Goal: Complete application form: Complete application form

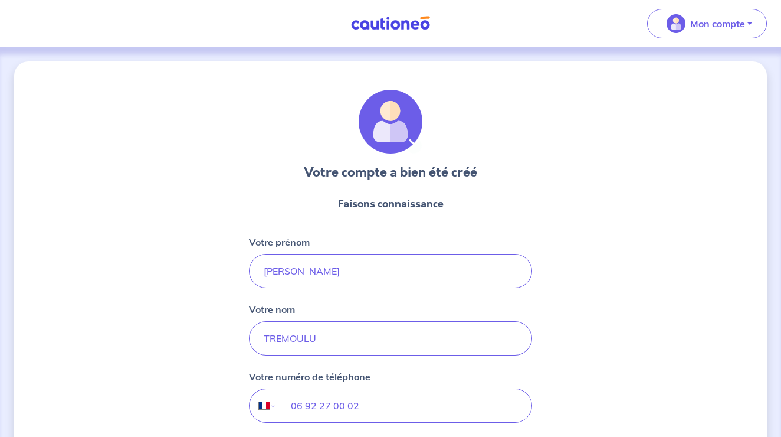
select select "FR"
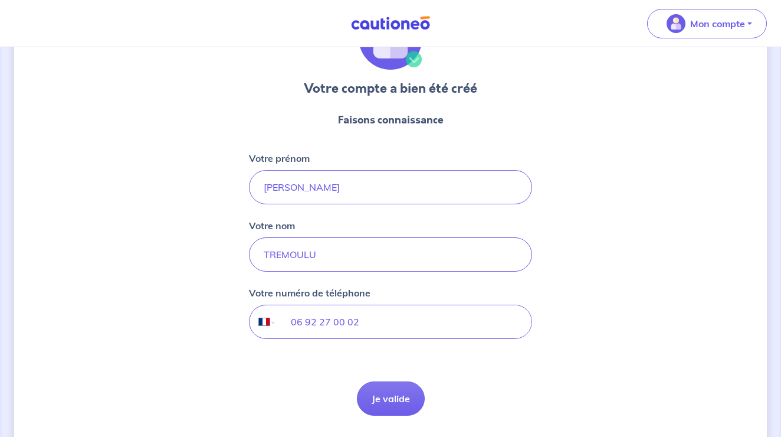
scroll to position [84, 0]
type input "06 92 27 00 02"
select select "RE"
type input "0692 27 00 02"
click at [401, 395] on button "Je valide" at bounding box center [391, 398] width 68 height 34
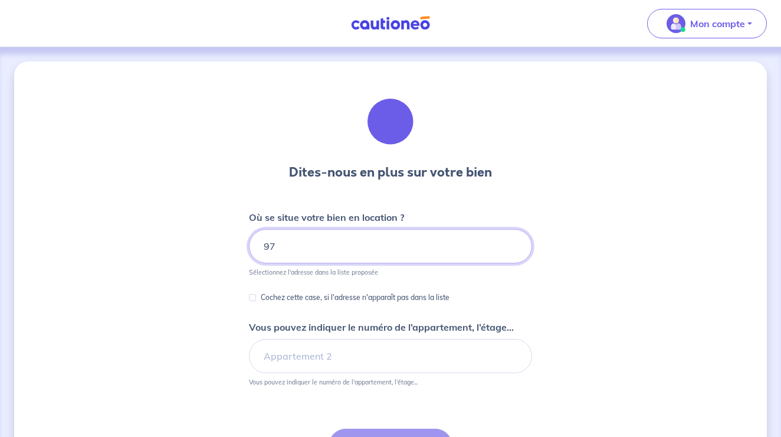
type input "9"
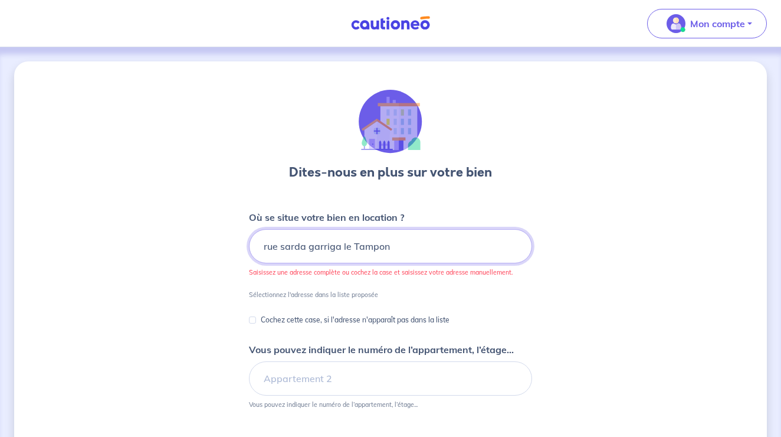
type input "rue sarda garriga le Tampon"
click at [251, 323] on input "Cochez cette case, si l'adresse n'apparaît pas dans la liste" at bounding box center [252, 319] width 7 height 7
checkbox input "true"
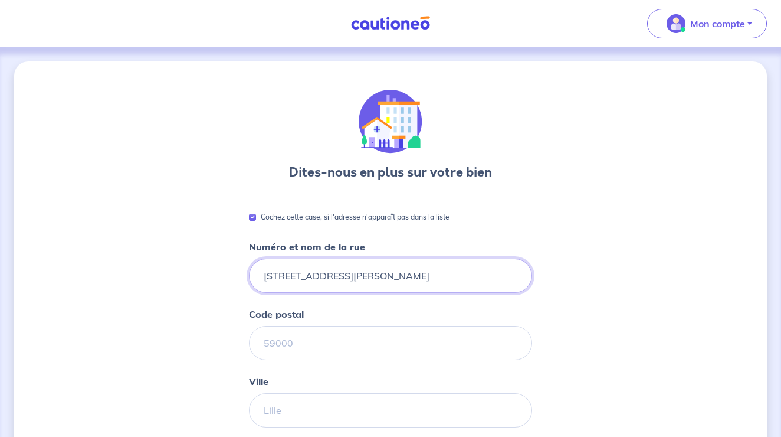
type input "[STREET_ADDRESS][PERSON_NAME]"
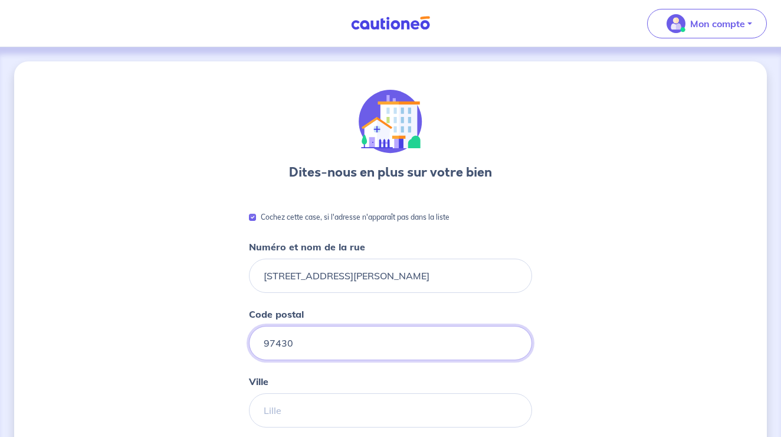
type input "97430"
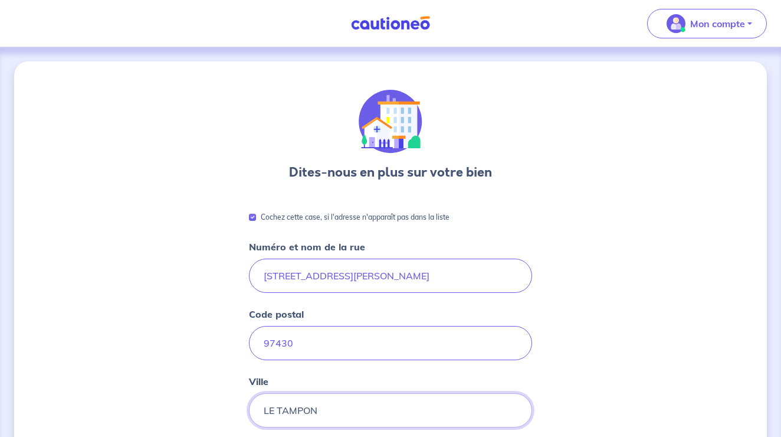
type input "LE TAMPON"
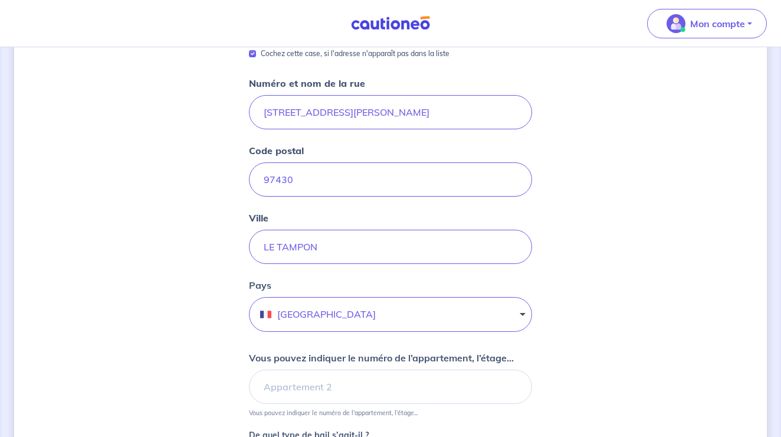
scroll to position [166, 0]
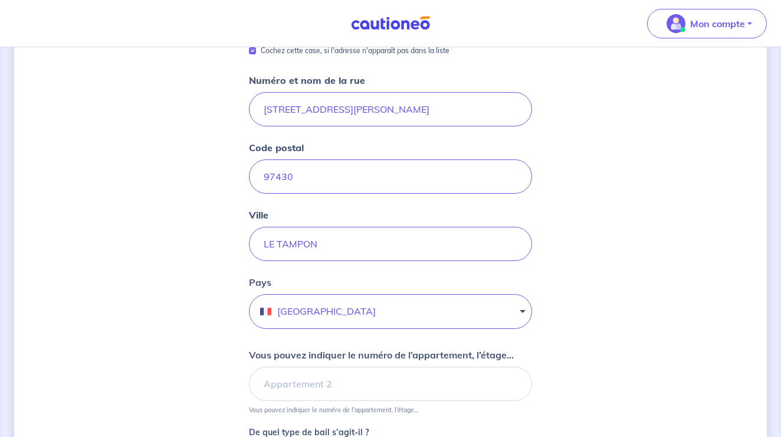
click at [302, 316] on button "[GEOGRAPHIC_DATA]" at bounding box center [390, 311] width 283 height 35
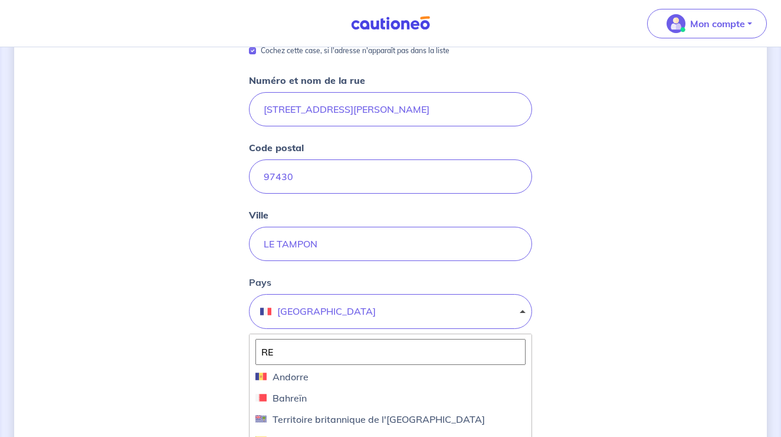
type input "R"
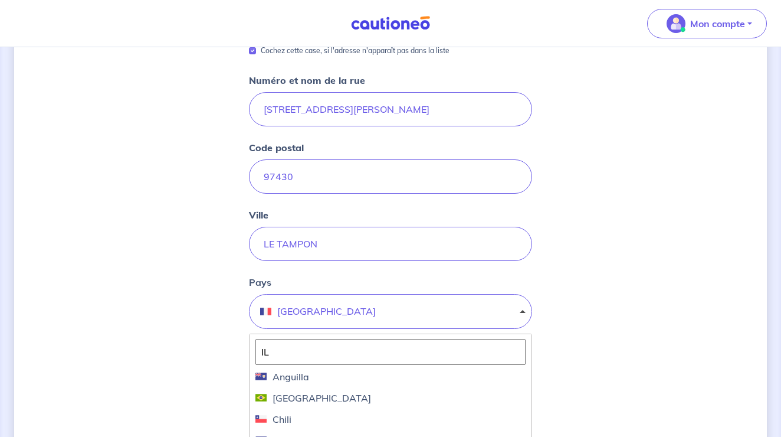
type input "ILE"
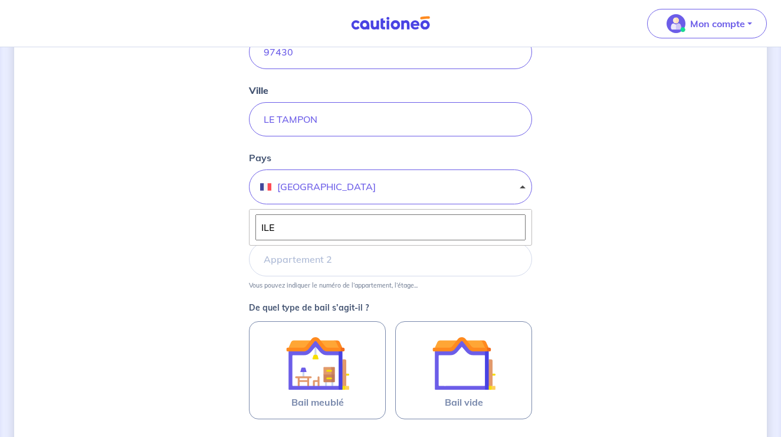
scroll to position [293, 0]
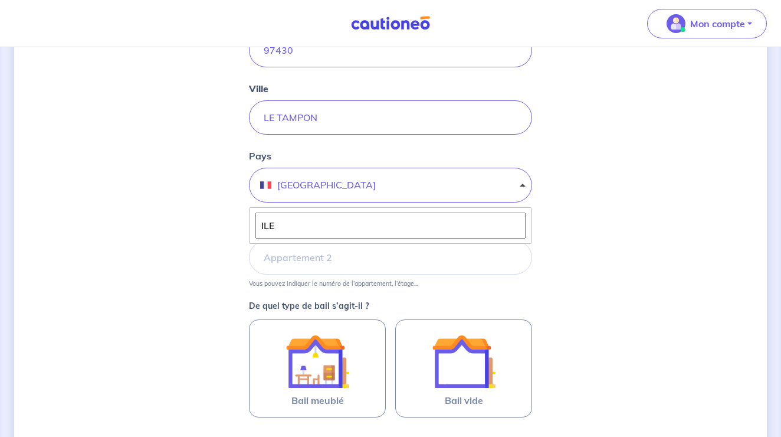
click at [326, 227] on input "ILE" at bounding box center [391, 225] width 270 height 26
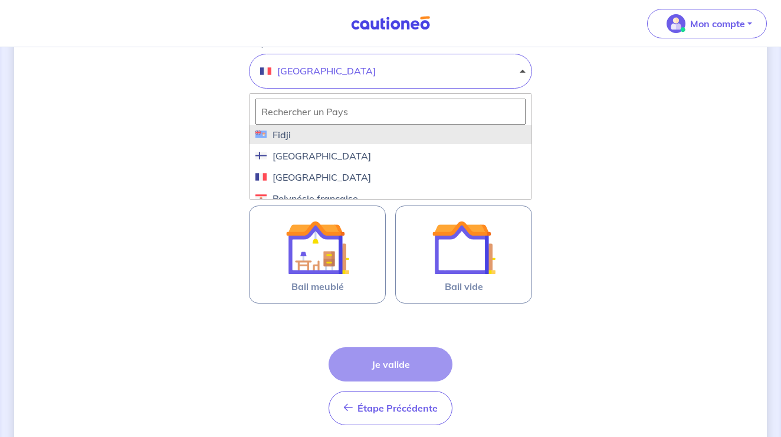
scroll to position [1436, 0]
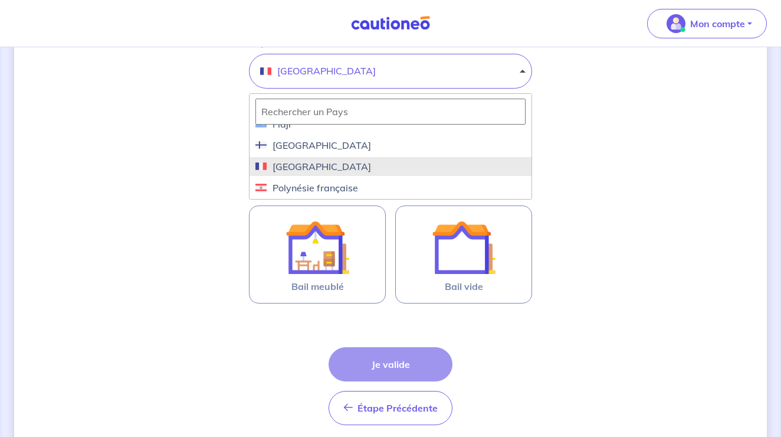
click at [308, 166] on span "[GEOGRAPHIC_DATA]" at bounding box center [391, 166] width 270 height 14
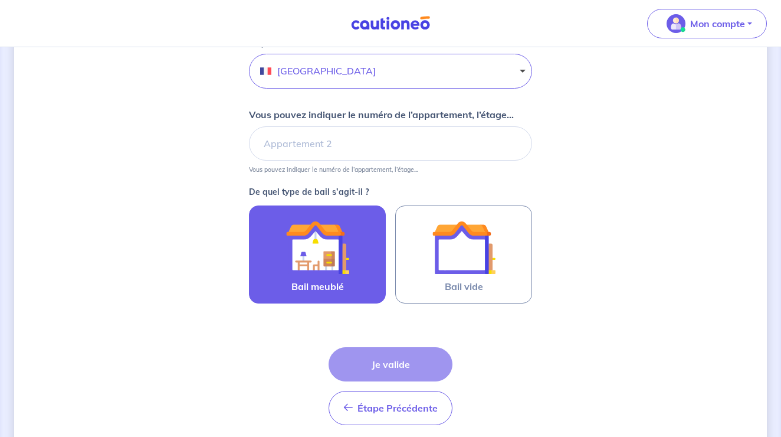
click at [324, 269] on img at bounding box center [318, 247] width 64 height 64
click at [0, 0] on input "Bail meublé" at bounding box center [0, 0] width 0 height 0
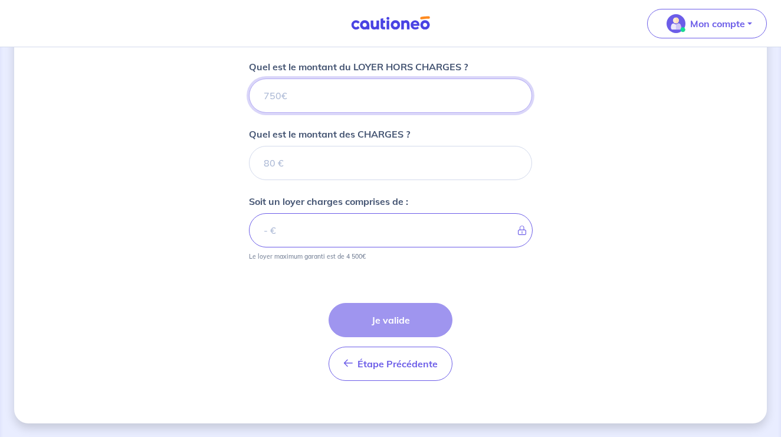
scroll to position [668, 0]
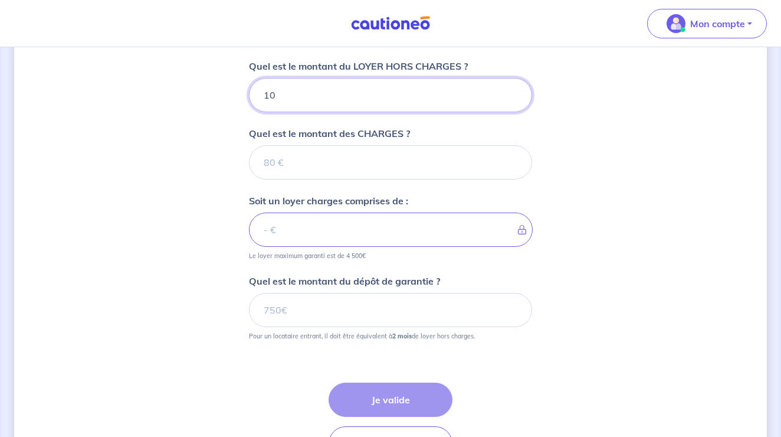
type input "100"
type input "1000"
type input "200"
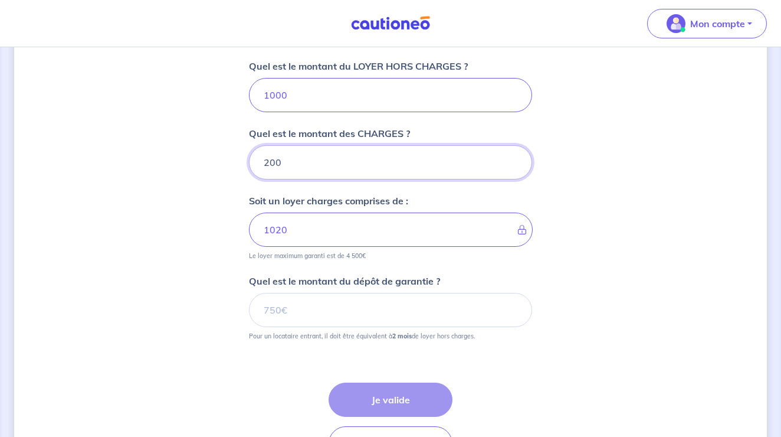
type input "1200"
type input "200"
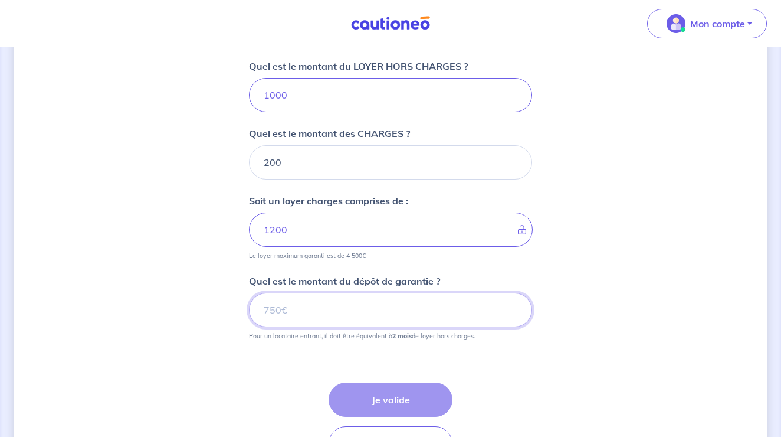
click at [394, 320] on input "Quel est le montant du dépôt de garantie ?" at bounding box center [390, 310] width 283 height 34
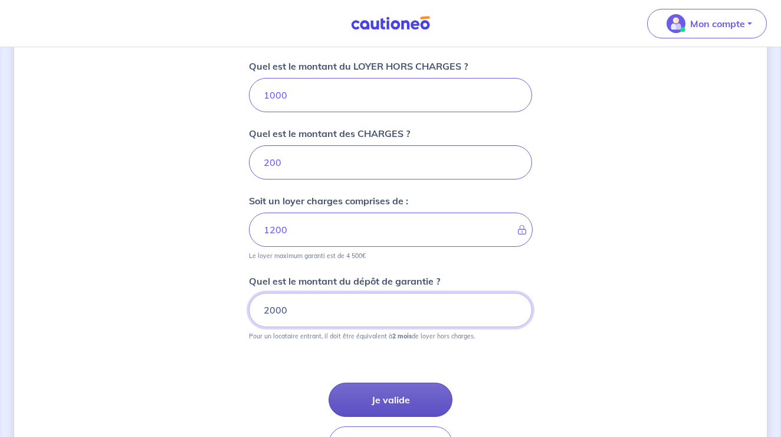
type input "2000"
click at [426, 405] on button "Je valide" at bounding box center [391, 399] width 124 height 34
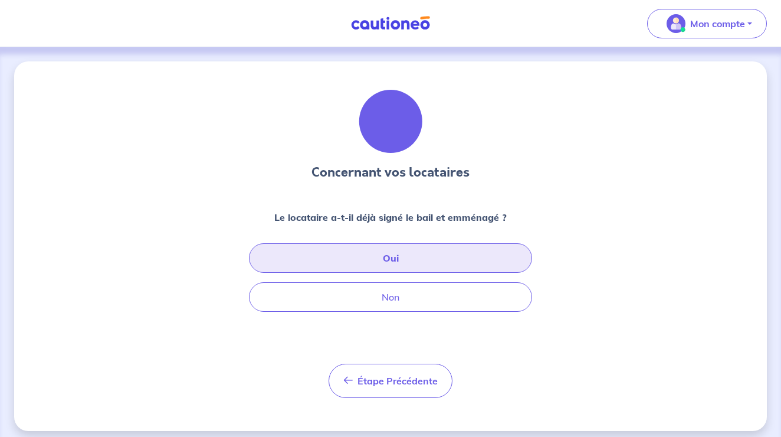
click at [417, 268] on button "Oui" at bounding box center [390, 258] width 283 height 30
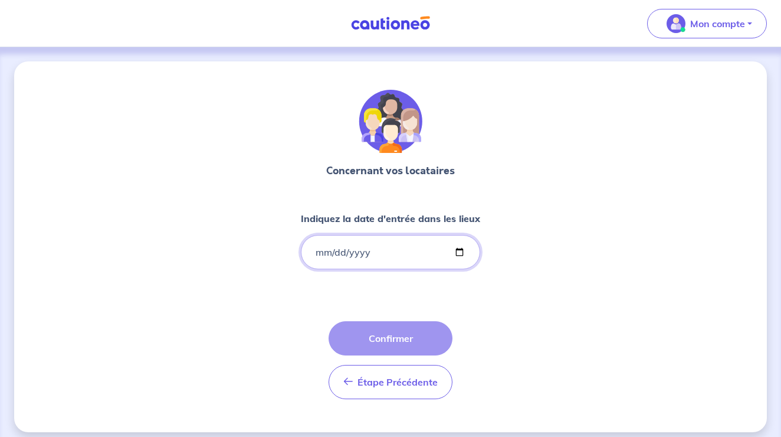
click at [320, 253] on input "Indiquez la date d'entrée dans les lieux" at bounding box center [390, 252] width 179 height 34
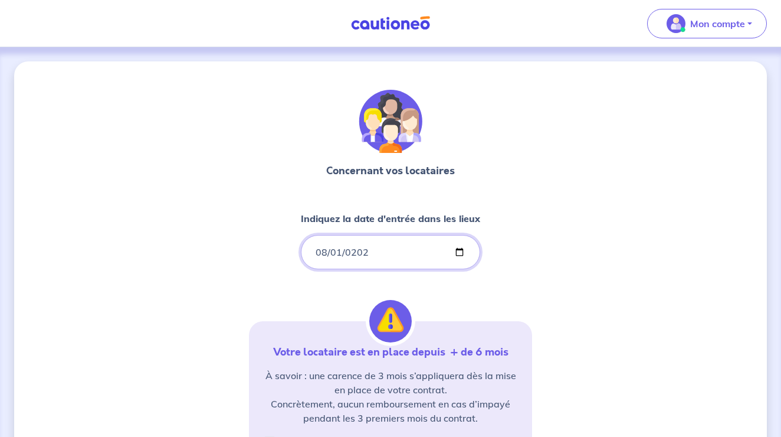
type input "[DATE]"
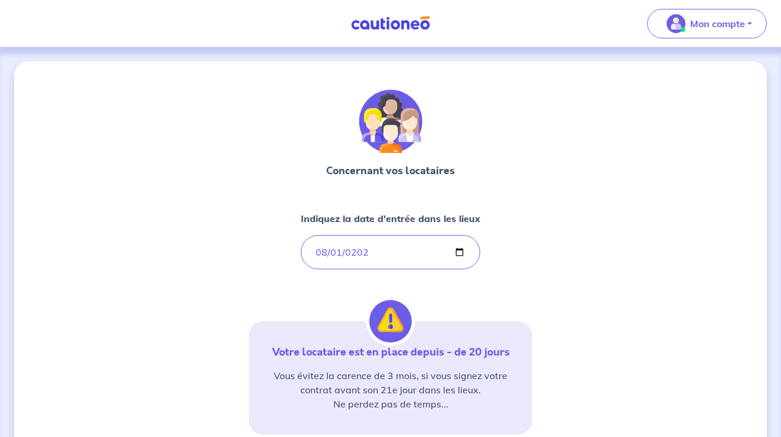
click at [538, 328] on div "Concernant vos locataires Indiquez la date d'entrée dans les lieux [DATE] Votre…" at bounding box center [390, 333] width 753 height 545
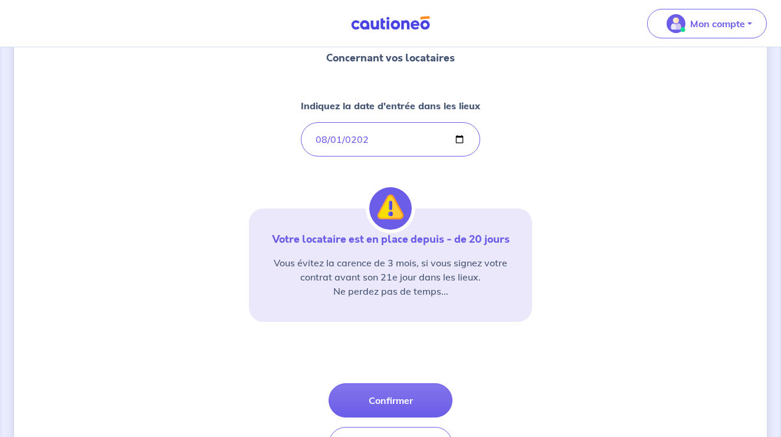
scroll to position [113, 0]
click at [406, 401] on button "Confirmer" at bounding box center [391, 399] width 124 height 34
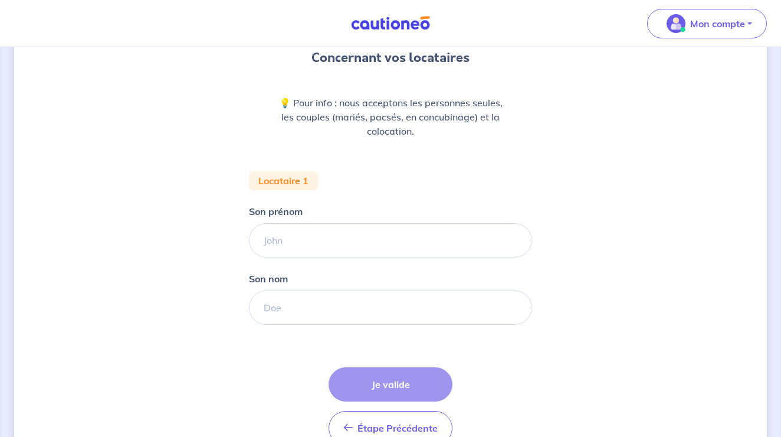
scroll to position [127, 0]
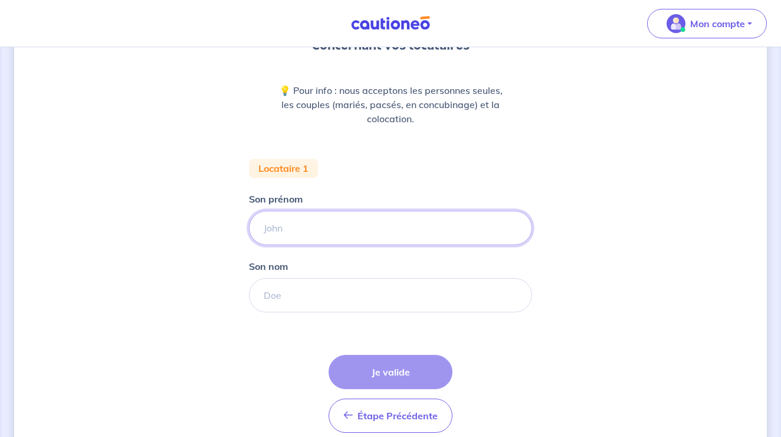
click at [374, 234] on input "Son prénom" at bounding box center [390, 228] width 283 height 34
type input "Leire"
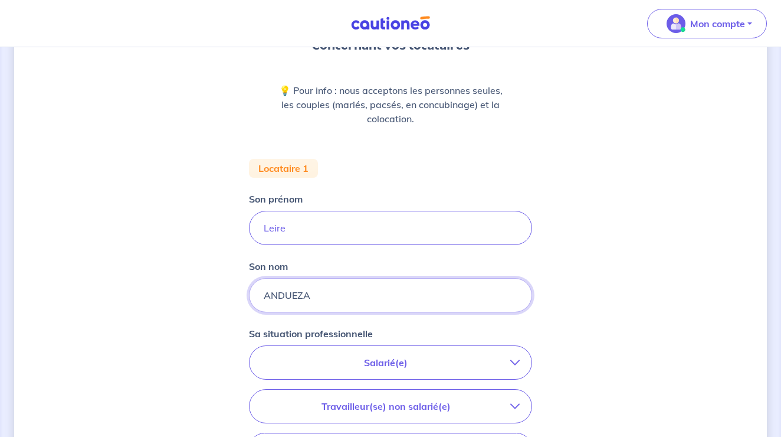
type input "ANDUEZA"
click at [466, 354] on button "Salarié(e)" at bounding box center [391, 362] width 282 height 33
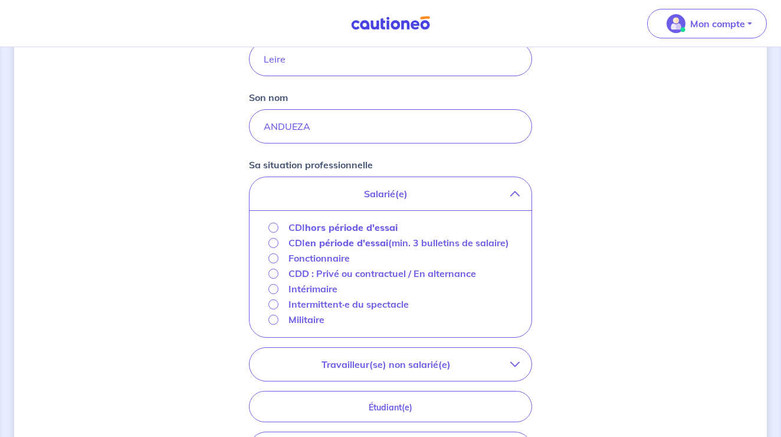
scroll to position [298, 0]
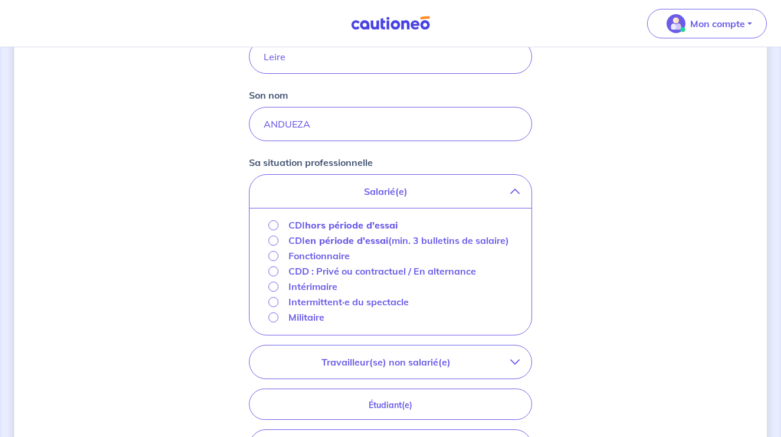
click at [180, 249] on div "Concernant vos locataires 💡 Pour info : nous acceptons les personnes seules, le…" at bounding box center [390, 199] width 753 height 872
click at [274, 276] on input "CDD : Privé ou contractuel / En alternance" at bounding box center [274, 271] width 10 height 10
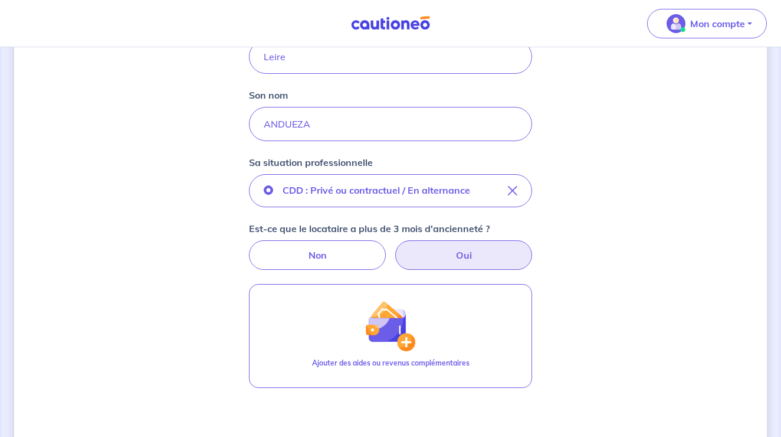
click at [472, 261] on label "Oui" at bounding box center [463, 255] width 137 height 30
click at [395, 248] on input "Oui" at bounding box center [391, 244] width 8 height 8
radio input "true"
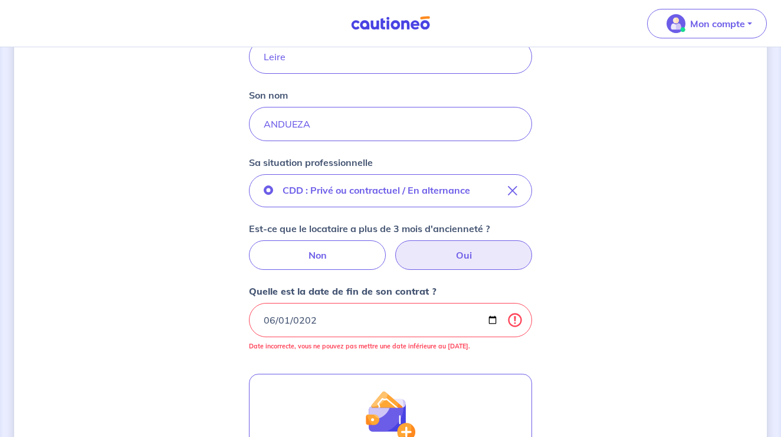
type input "[DATE]"
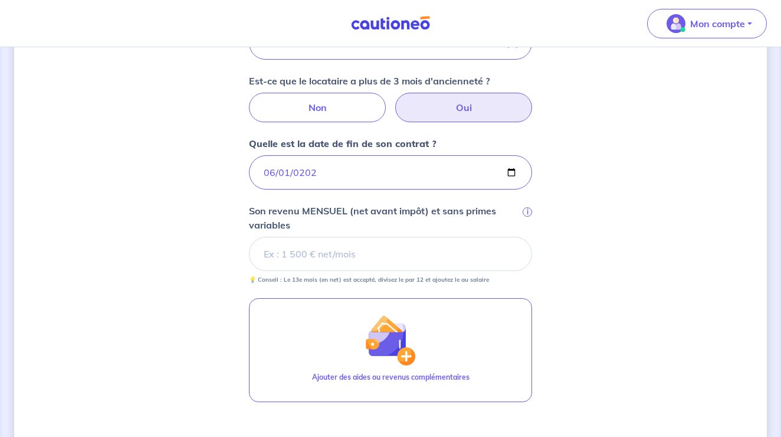
scroll to position [447, 0]
